Goal: Transaction & Acquisition: Purchase product/service

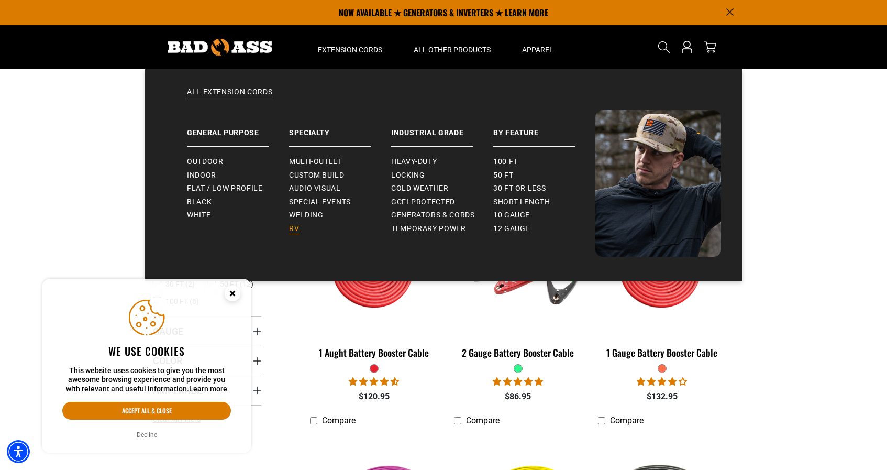
click at [295, 227] on span "RV" at bounding box center [294, 228] width 10 height 9
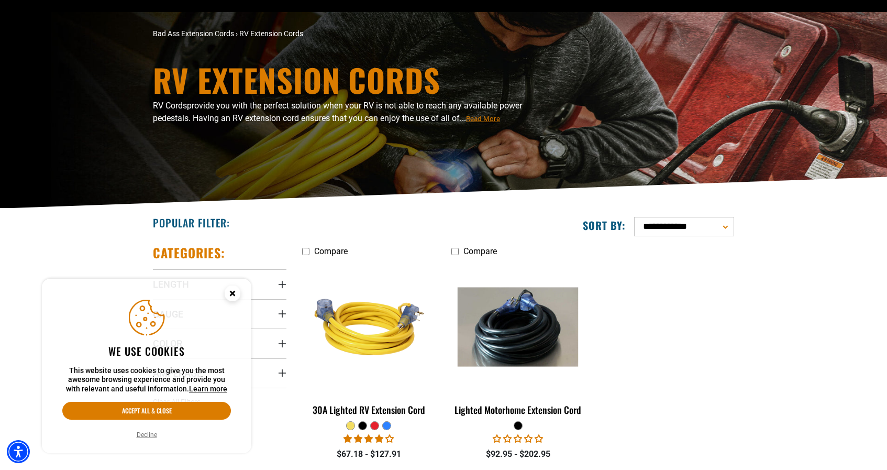
scroll to position [233, 0]
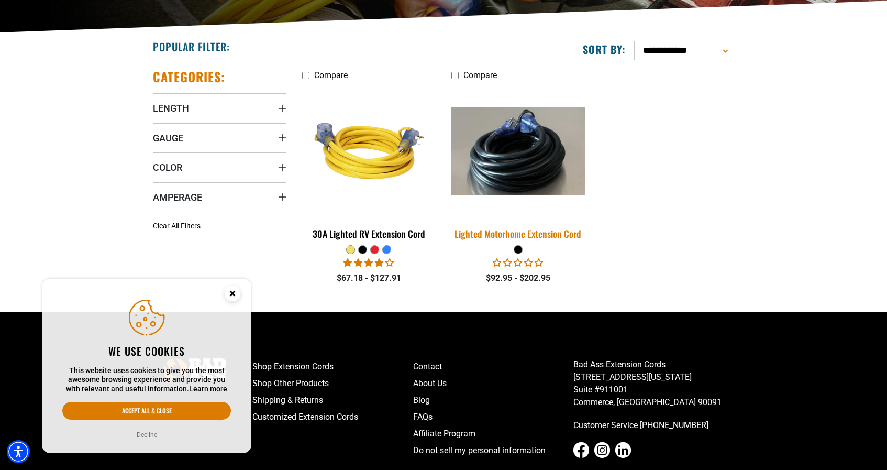
click at [531, 234] on div "Lighted Motorhome Extension Cord" at bounding box center [518, 233] width 134 height 9
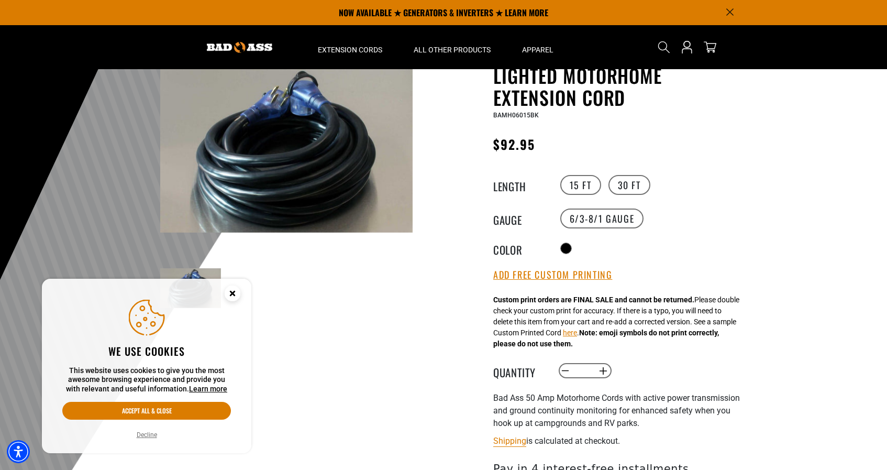
scroll to position [46, 0]
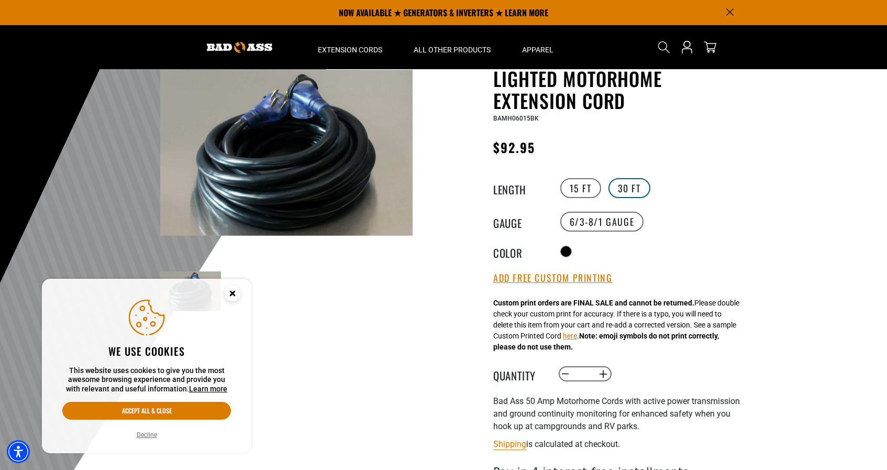
click at [625, 189] on label "30 FT" at bounding box center [629, 188] width 42 height 20
click at [586, 185] on label "15 FT" at bounding box center [580, 188] width 41 height 20
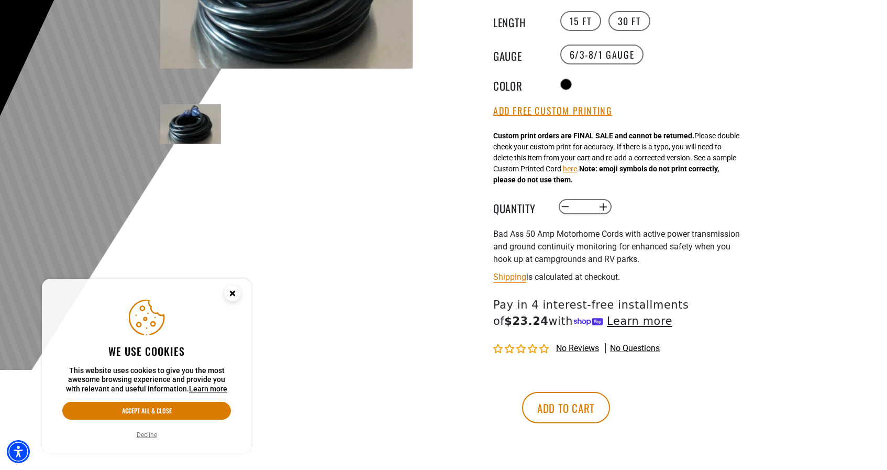
scroll to position [213, 0]
click at [589, 109] on button "Add Free Custom Printing" at bounding box center [552, 111] width 119 height 12
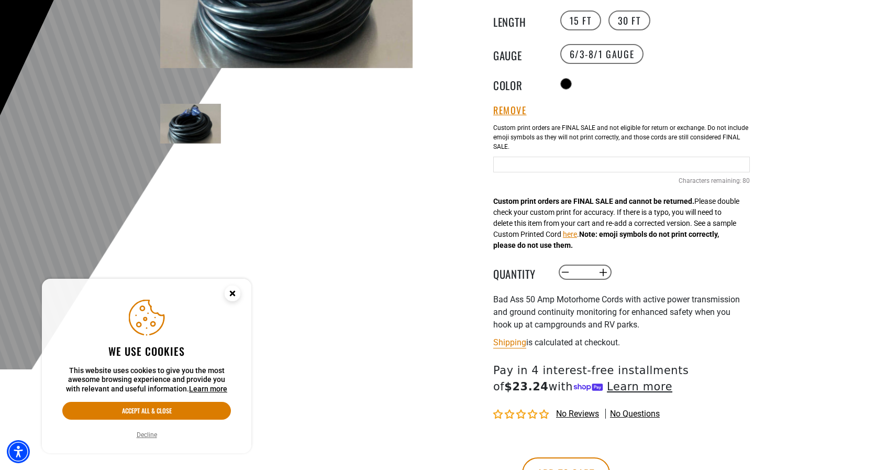
click at [539, 168] on input "Text field" at bounding box center [621, 165] width 257 height 16
type input "**********"
click at [632, 235] on strong "Note: emoji symbols do not print correctly, please do not use them." at bounding box center [606, 239] width 226 height 19
click at [723, 308] on span "Bad Ass 50 Amp Motorhome Cords with active power transmission and ground contin…" at bounding box center [616, 311] width 247 height 35
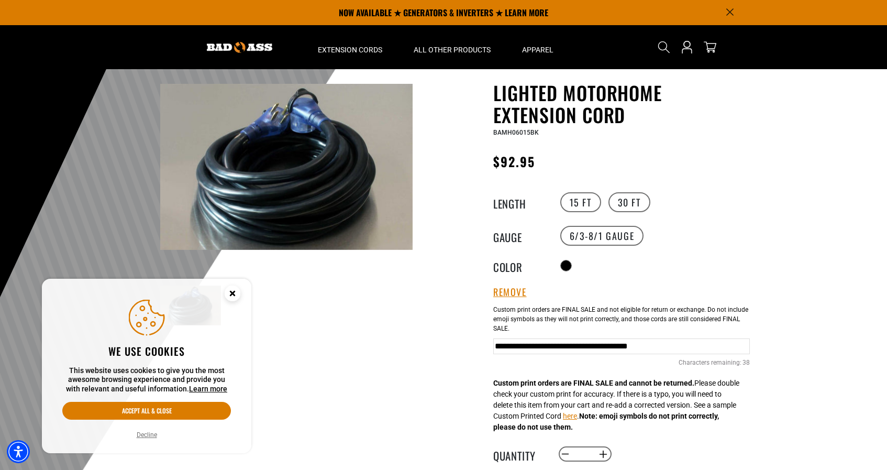
scroll to position [48, 0]
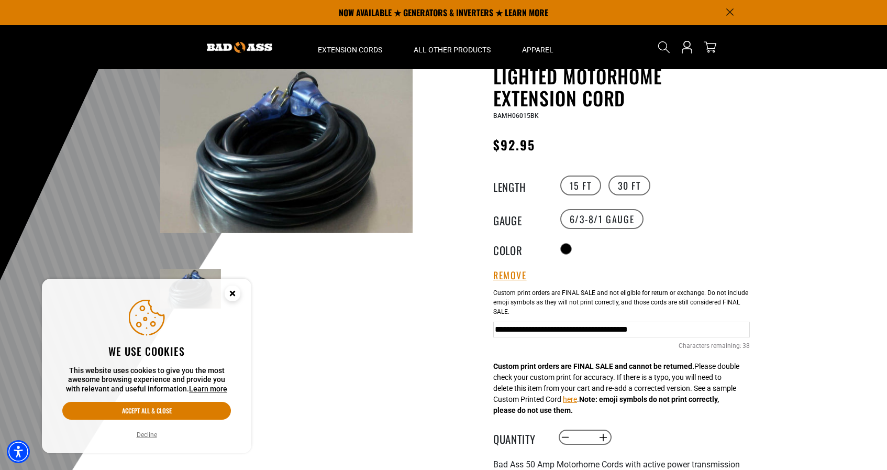
click at [232, 290] on circle "Close this option" at bounding box center [233, 293] width 16 height 16
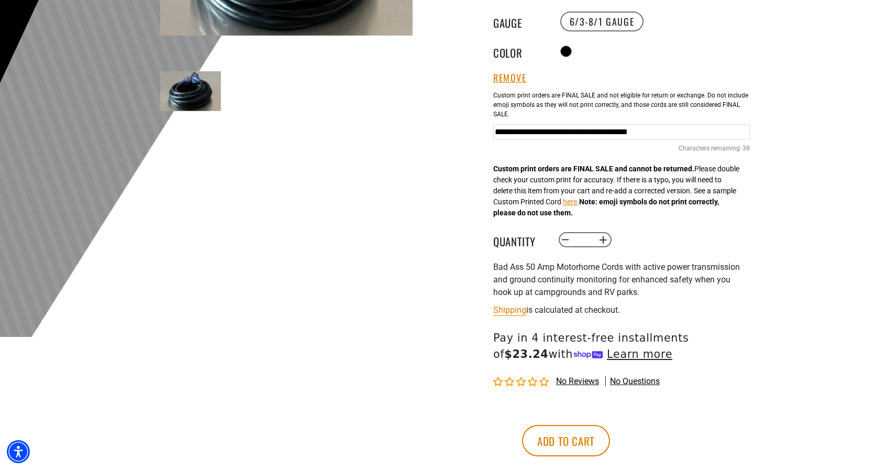
scroll to position [269, 0]
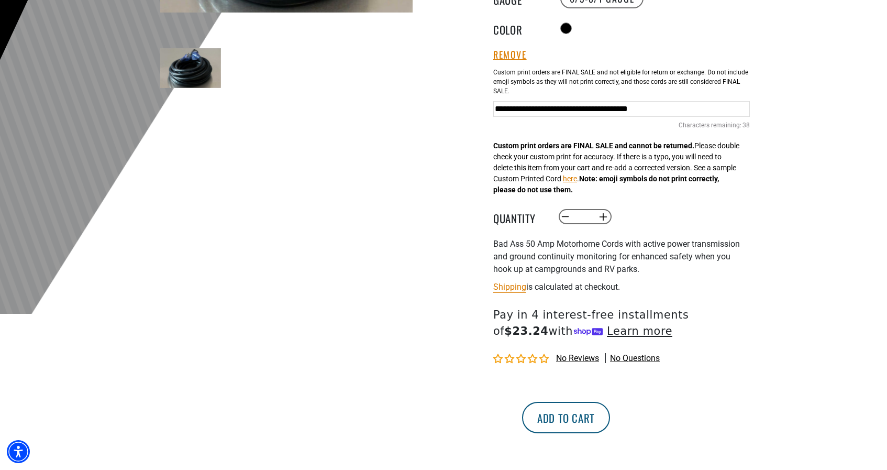
click at [610, 417] on button "Add to cart" at bounding box center [566, 417] width 88 height 31
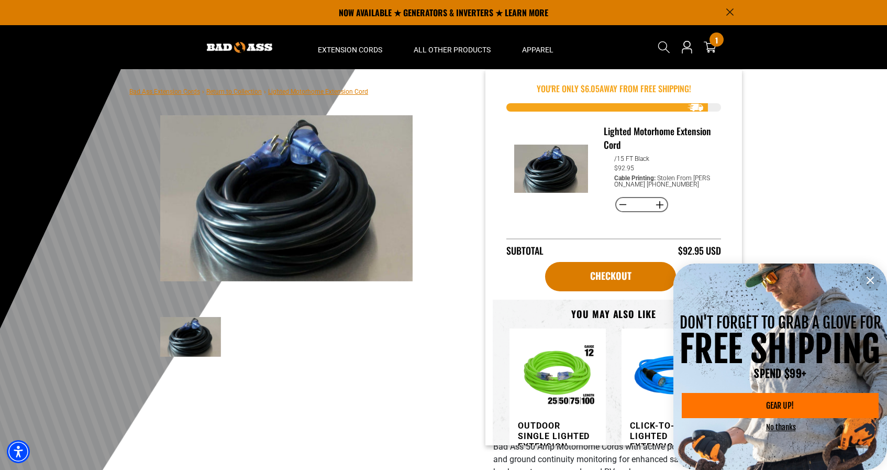
click at [872, 281] on icon "information" at bounding box center [870, 280] width 13 height 13
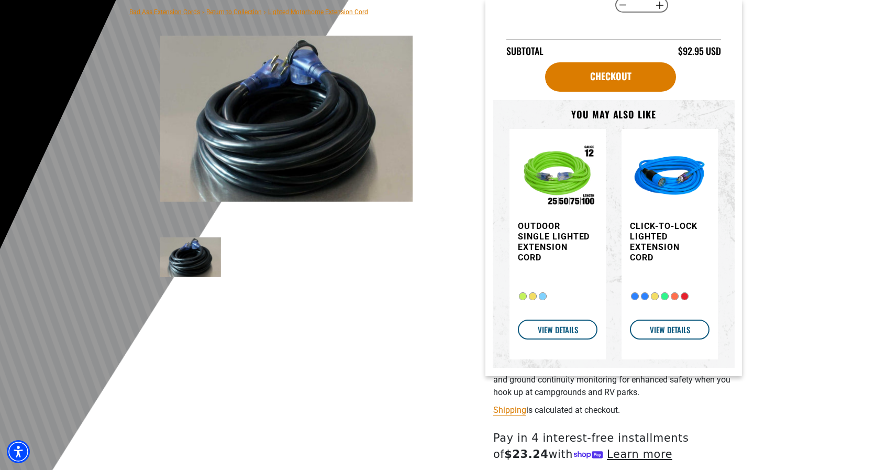
scroll to position [130, 0]
click at [561, 177] on img "Item added to your cart" at bounding box center [558, 178] width 80 height 80
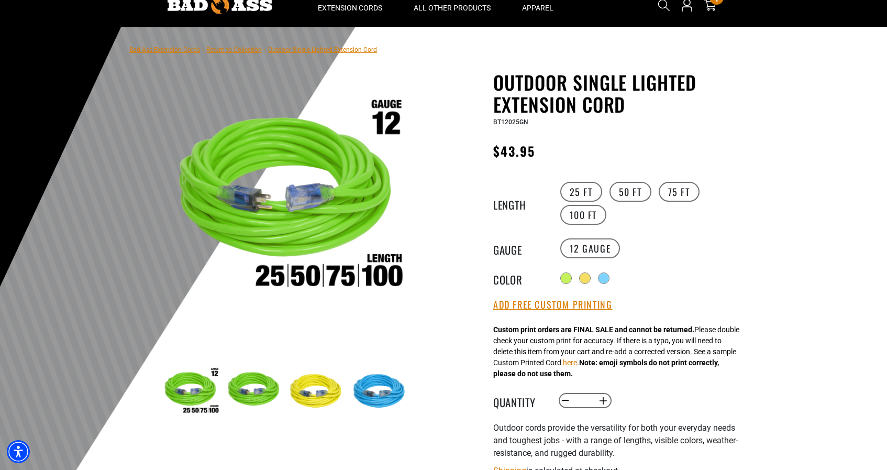
scroll to position [48, 0]
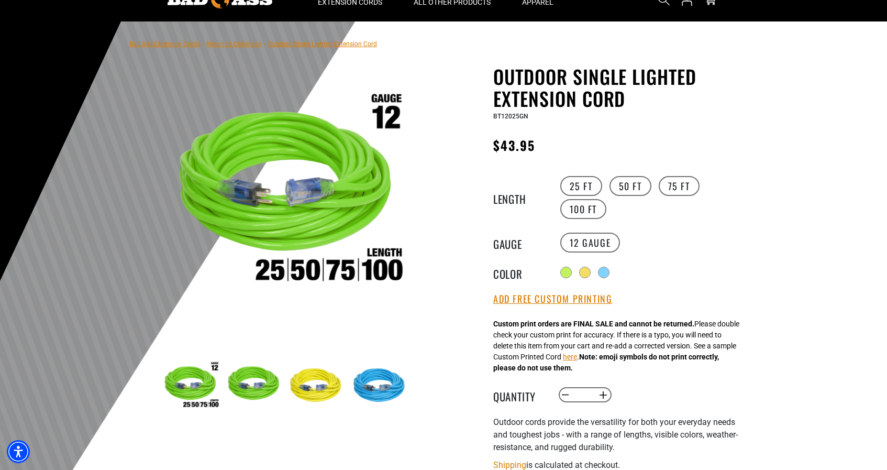
click at [371, 385] on img at bounding box center [380, 386] width 61 height 61
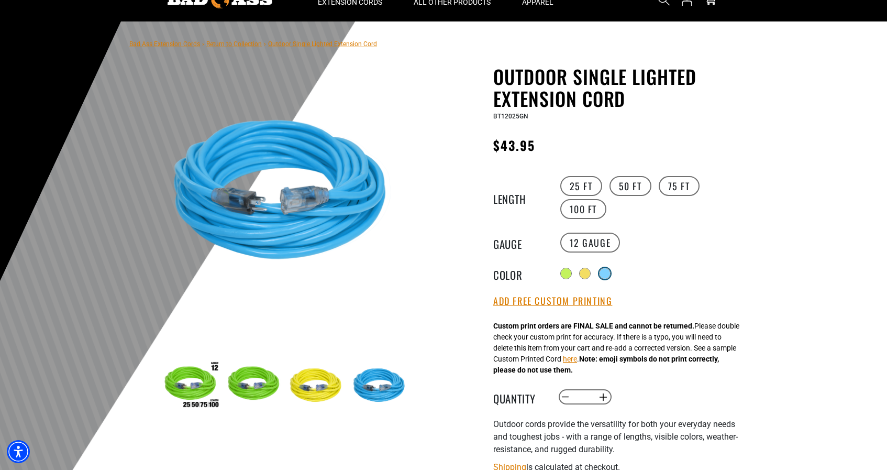
click at [607, 271] on div at bounding box center [604, 273] width 10 height 10
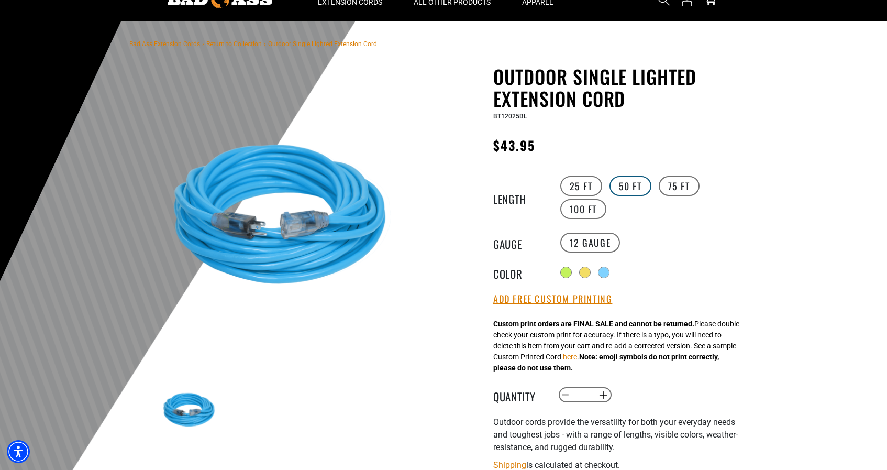
click at [637, 182] on label "50 FT" at bounding box center [630, 186] width 42 height 20
click at [558, 299] on button "Add Free Custom Printing" at bounding box center [552, 299] width 119 height 12
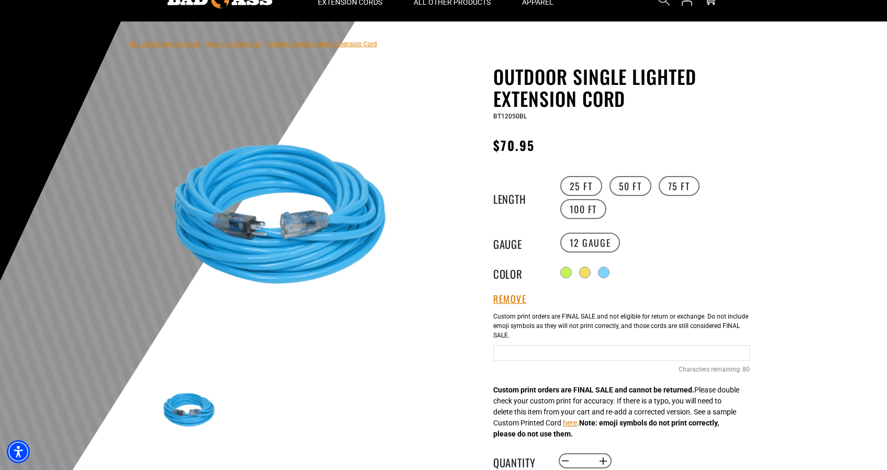
click at [529, 362] on div "Blue Cables 80 Characters remaining: / 80" at bounding box center [621, 351] width 257 height 90
click at [528, 351] on input "Blue Cables" at bounding box center [621, 353] width 257 height 16
type input "**********"
click at [682, 281] on div "Outdoor Single Lighted Extension Cord Outdoor Single Lighted Extension Cord BT1…" at bounding box center [621, 399] width 257 height 668
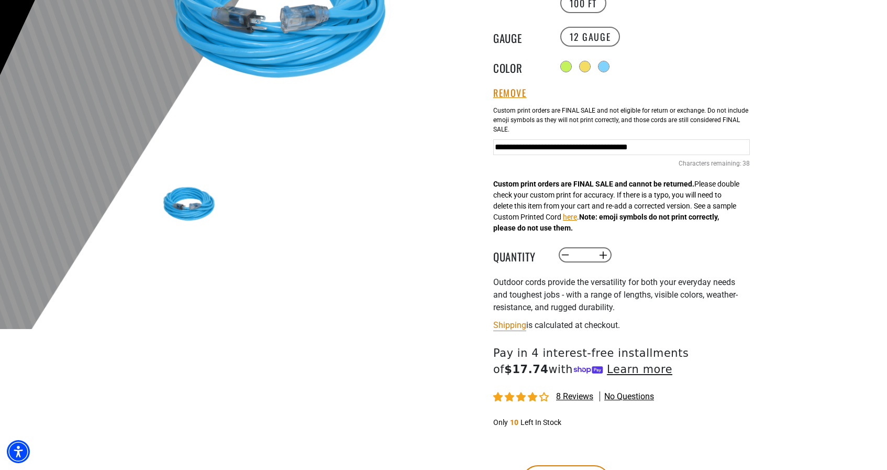
click at [688, 398] on div "8 reviews No questions" at bounding box center [621, 396] width 257 height 13
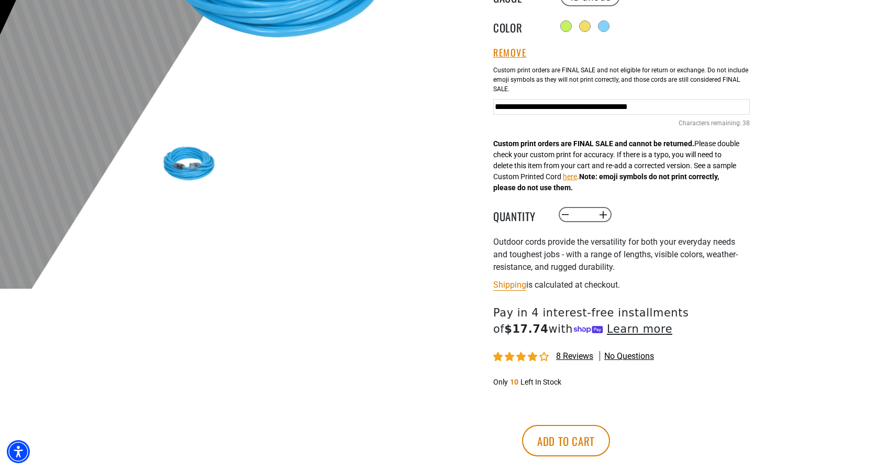
scroll to position [295, 0]
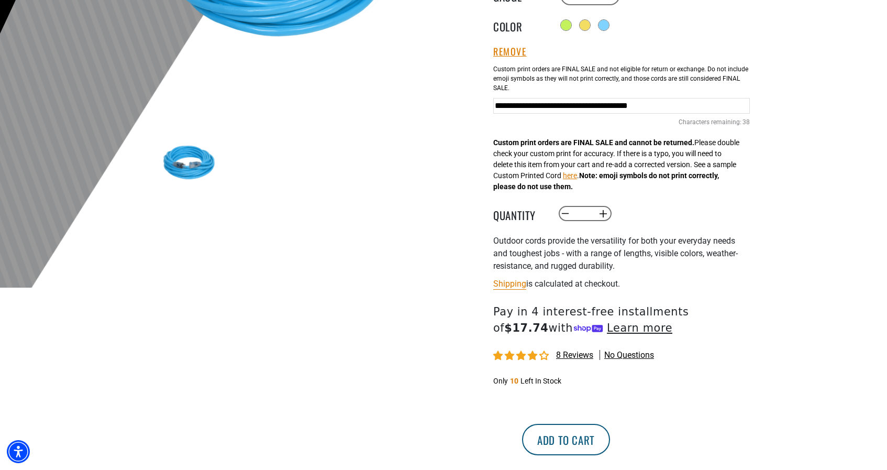
click at [610, 424] on button "Add to cart" at bounding box center [566, 439] width 88 height 31
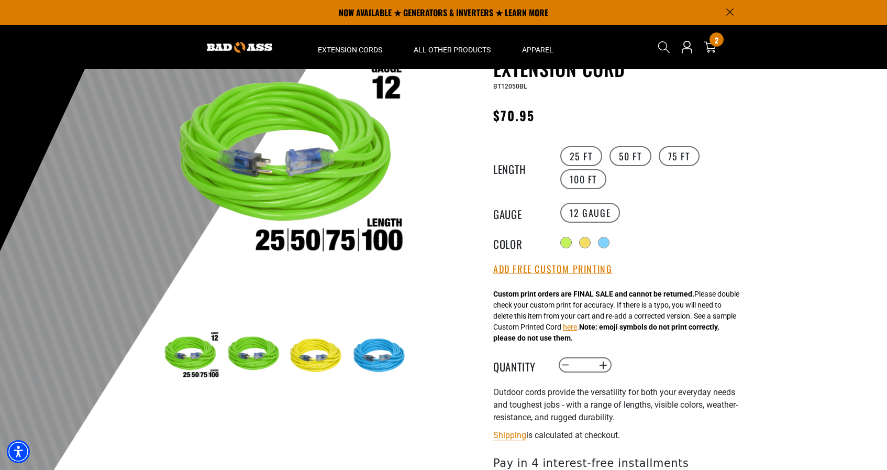
scroll to position [75, 0]
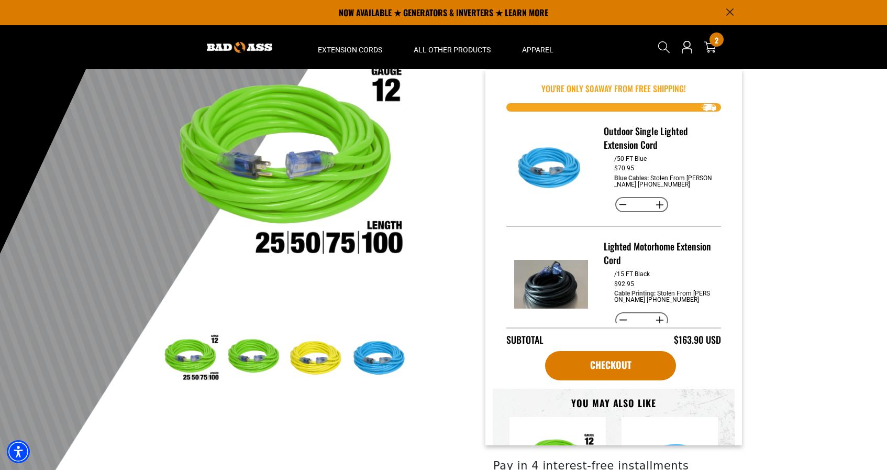
click at [713, 46] on div "2 2 items" at bounding box center [716, 39] width 14 height 14
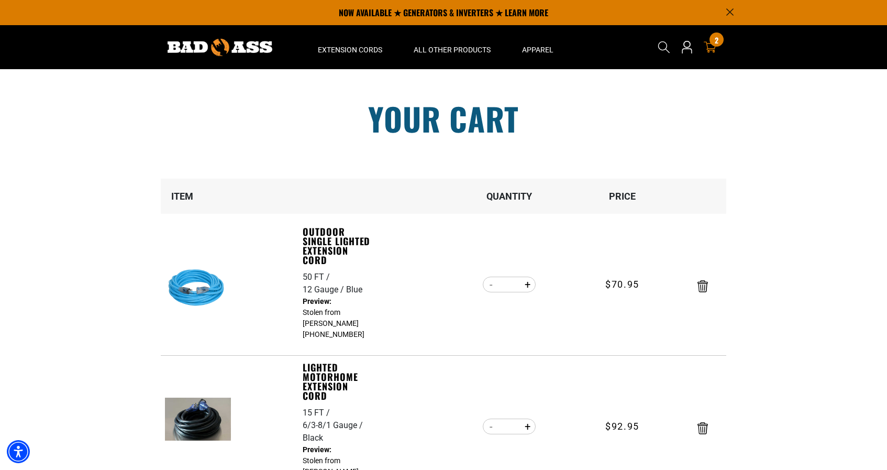
click at [220, 42] on img at bounding box center [220, 47] width 105 height 17
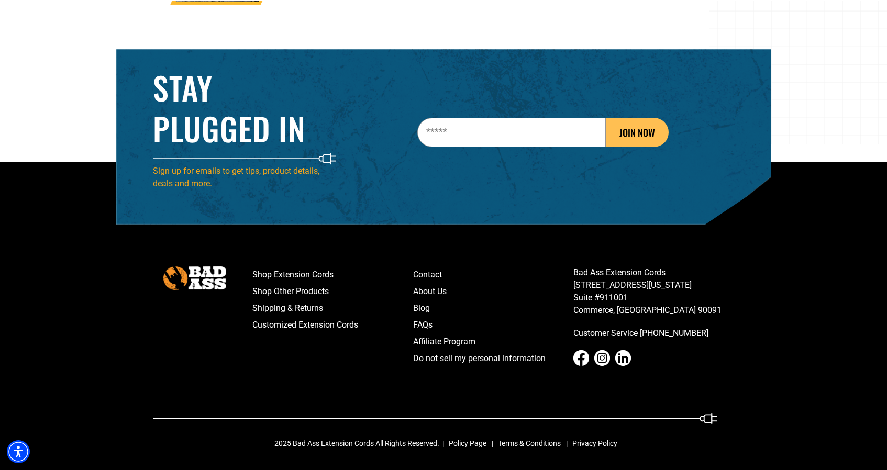
scroll to position [1650, 0]
